Goal: Information Seeking & Learning: Learn about a topic

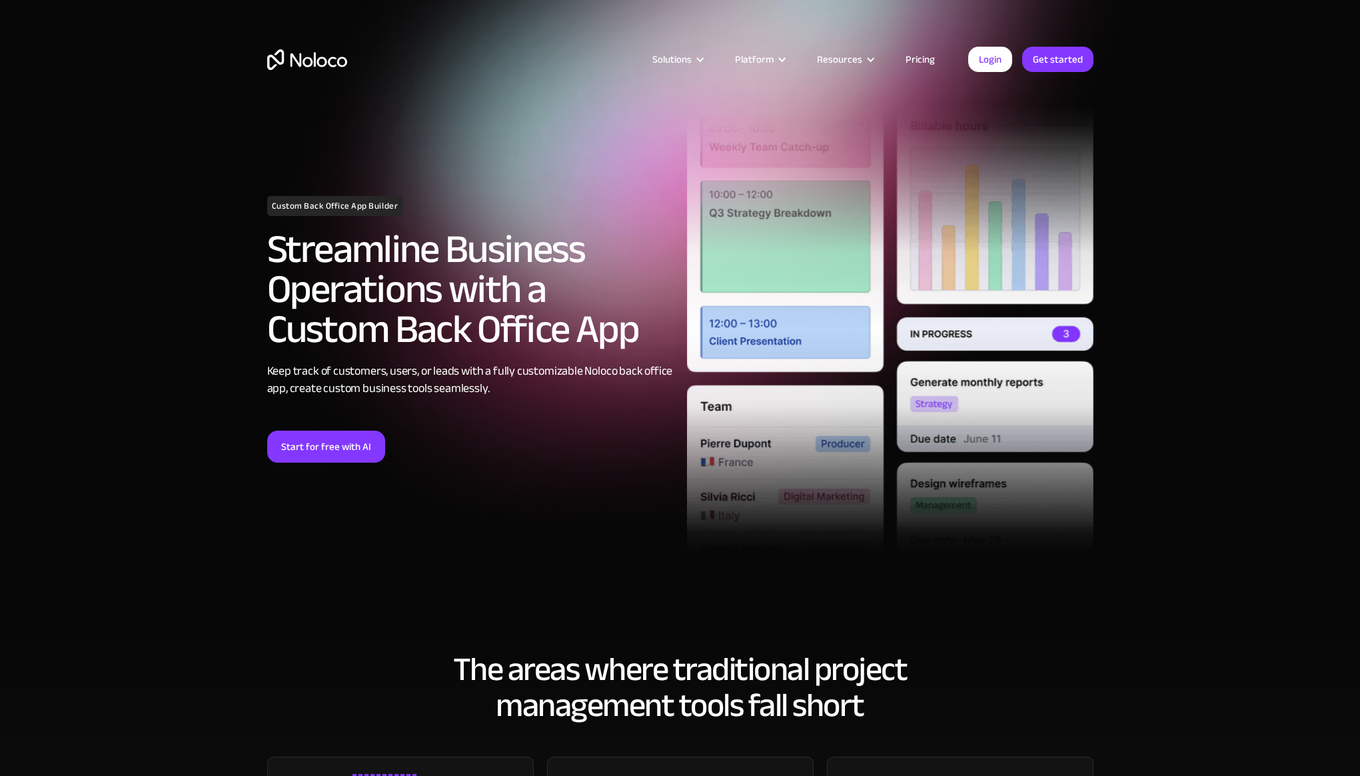
click at [912, 58] on link "Pricing" at bounding box center [920, 59] width 63 height 17
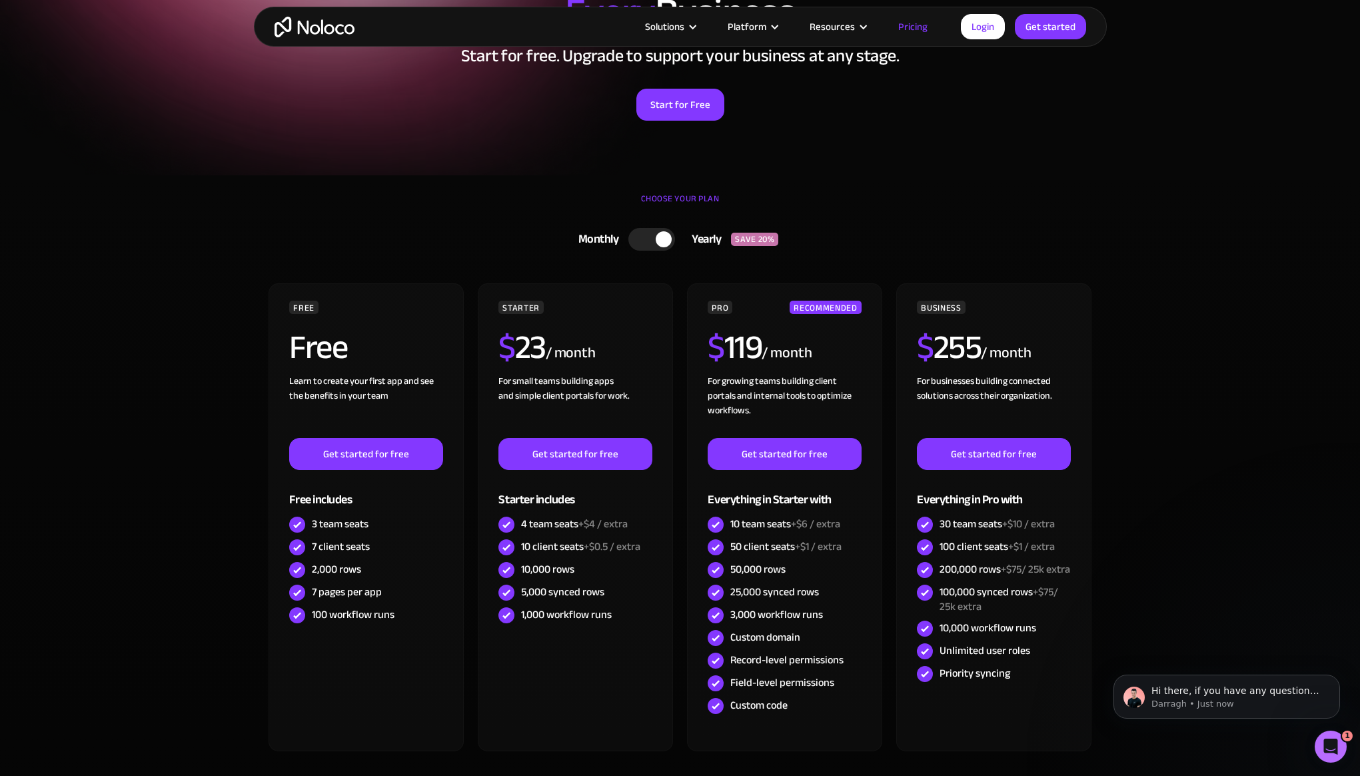
scroll to position [179, 0]
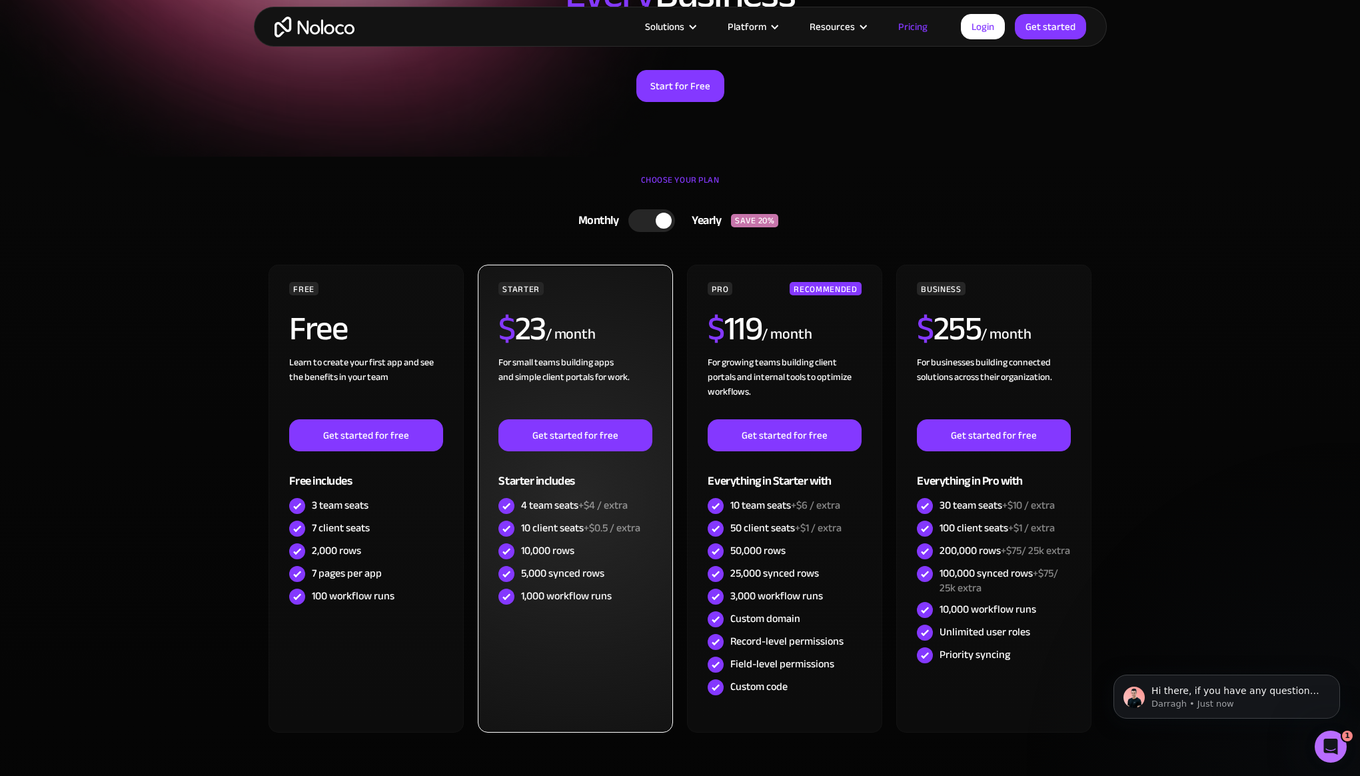
click at [558, 538] on div "10 client seats +$0.5 / extra" at bounding box center [574, 528] width 153 height 23
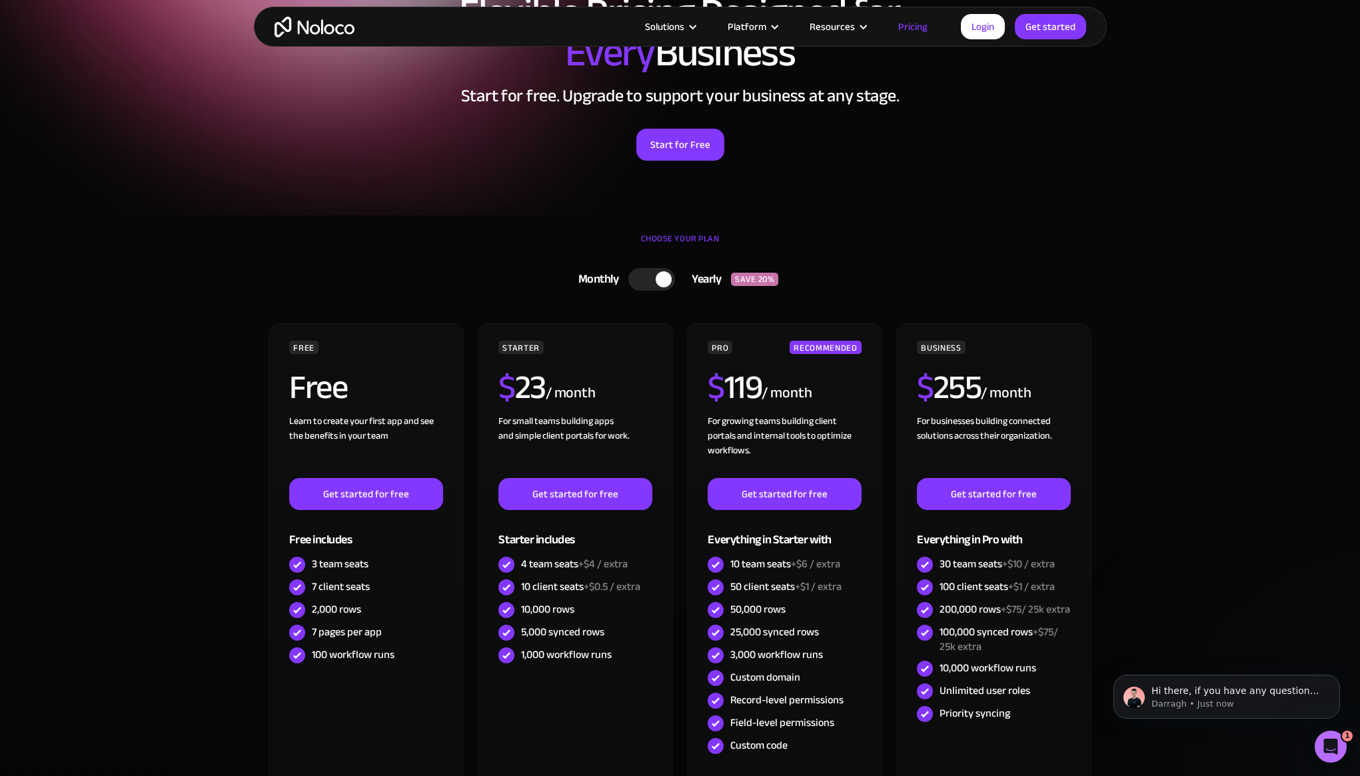
scroll to position [0, 0]
